Goal: Information Seeking & Learning: Learn about a topic

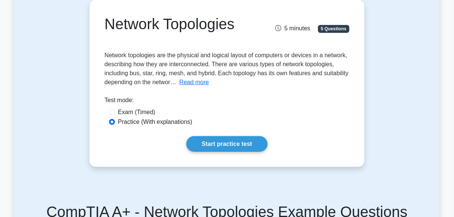
scroll to position [149, 0]
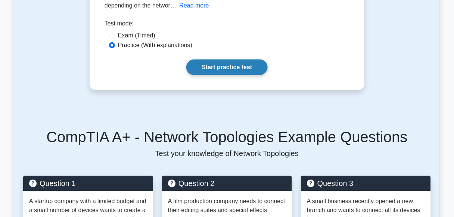
click at [251, 74] on link "Start practice test" at bounding box center [226, 67] width 81 height 16
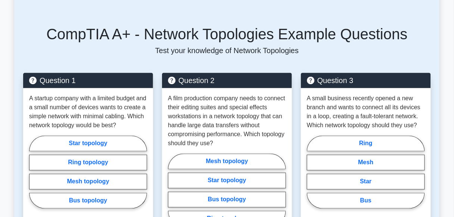
scroll to position [263, 0]
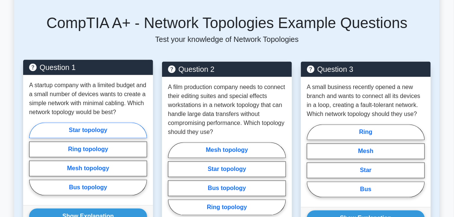
click at [110, 138] on label "Star topology" at bounding box center [88, 131] width 118 height 16
click at [34, 159] on input "Star topology" at bounding box center [31, 161] width 5 height 5
radio input "true"
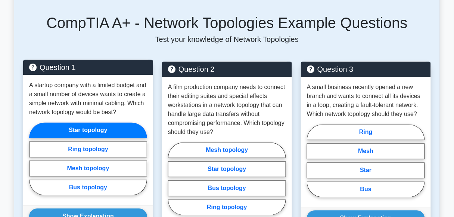
scroll to position [301, 0]
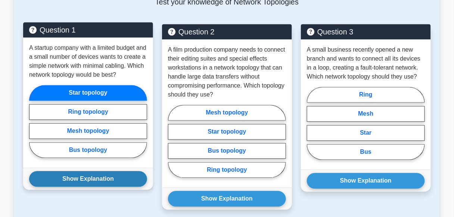
click at [102, 187] on button "Show Explanation" at bounding box center [88, 179] width 118 height 16
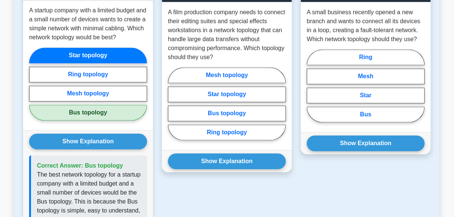
scroll to position [263, 0]
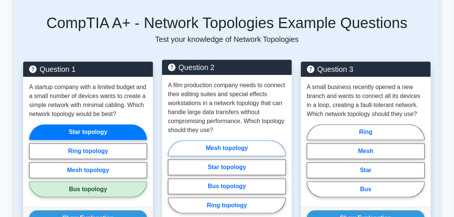
click at [239, 149] on label "Mesh topology" at bounding box center [227, 149] width 118 height 16
click at [173, 177] on input "Mesh topology" at bounding box center [170, 179] width 5 height 5
radio input "true"
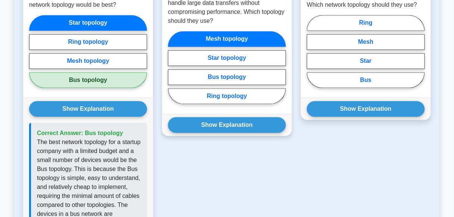
scroll to position [376, 0]
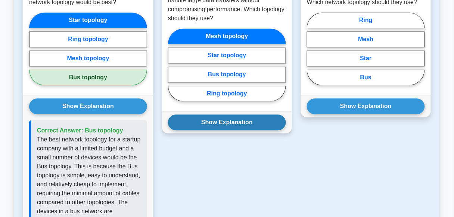
click at [239, 123] on button "Show Explanation" at bounding box center [227, 122] width 118 height 16
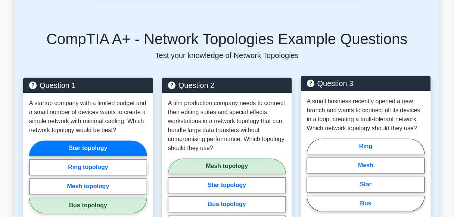
scroll to position [263, 0]
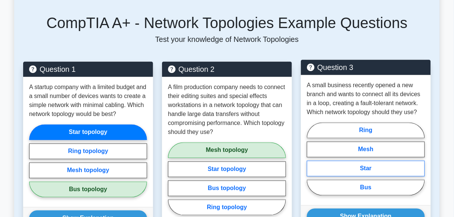
click at [368, 165] on label "Star" at bounding box center [366, 169] width 118 height 16
click at [312, 164] on input "Star" at bounding box center [309, 161] width 5 height 5
radio input "true"
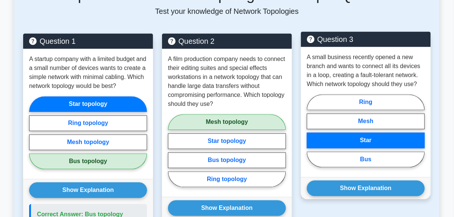
scroll to position [338, 0]
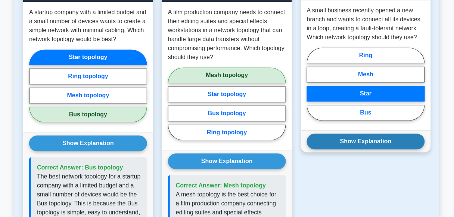
click at [370, 143] on button "Show Explanation" at bounding box center [366, 142] width 118 height 16
